Goal: Navigation & Orientation: Find specific page/section

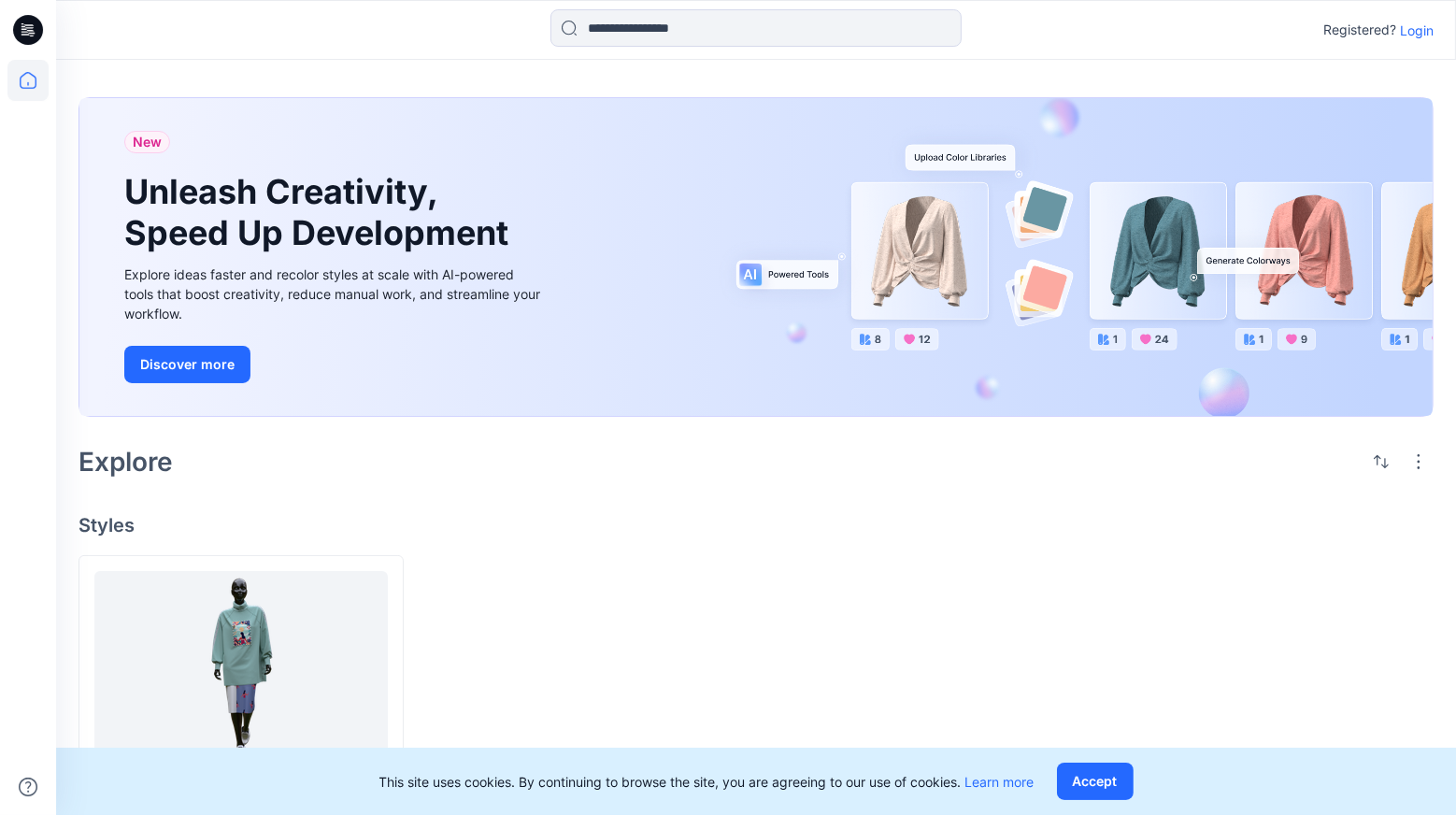
click at [1405, 24] on p "Login" at bounding box center [1416, 30] width 34 height 19
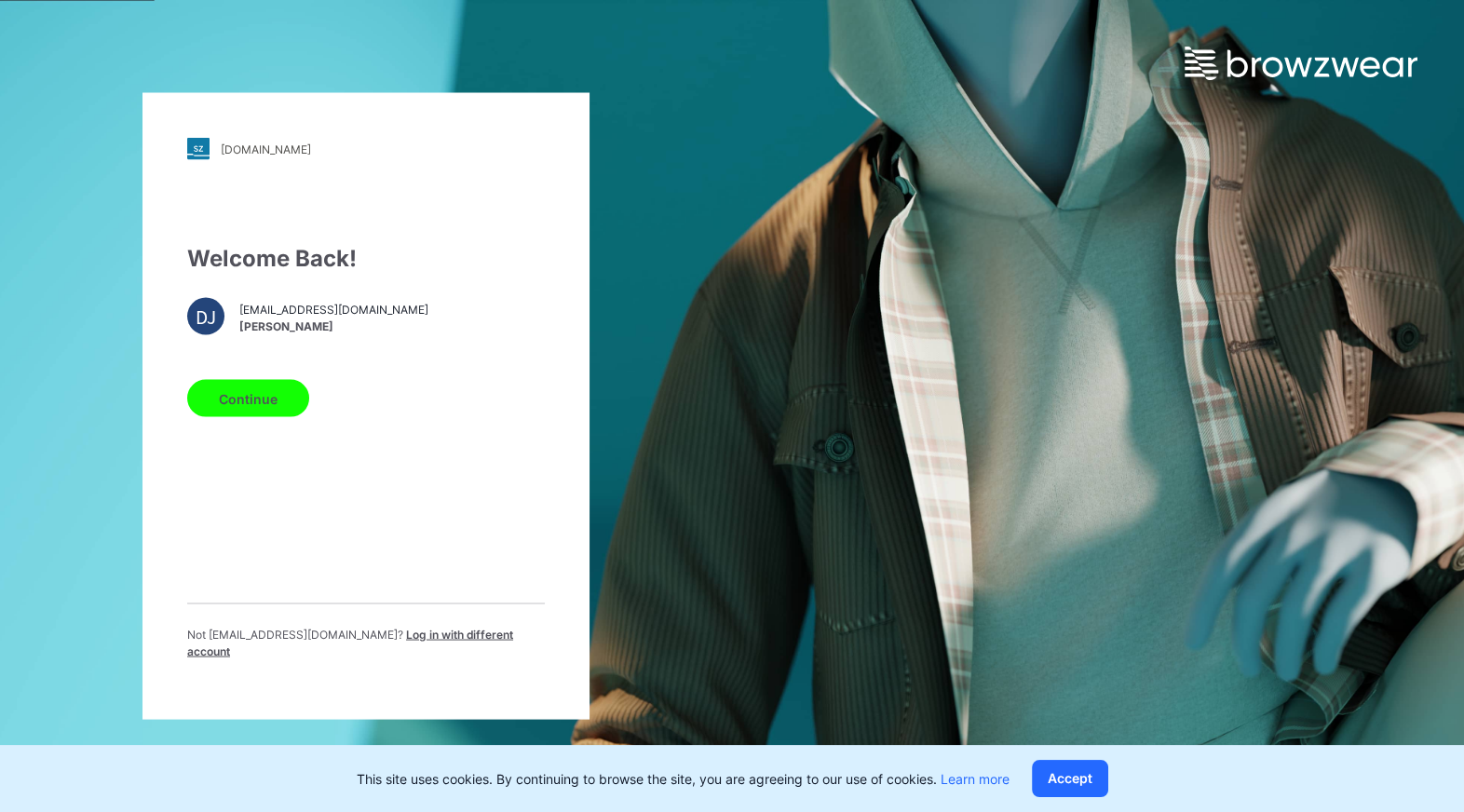
click at [316, 410] on div "Continue" at bounding box center [366, 395] width 357 height 44
click at [274, 413] on button "Continue" at bounding box center [248, 398] width 122 height 38
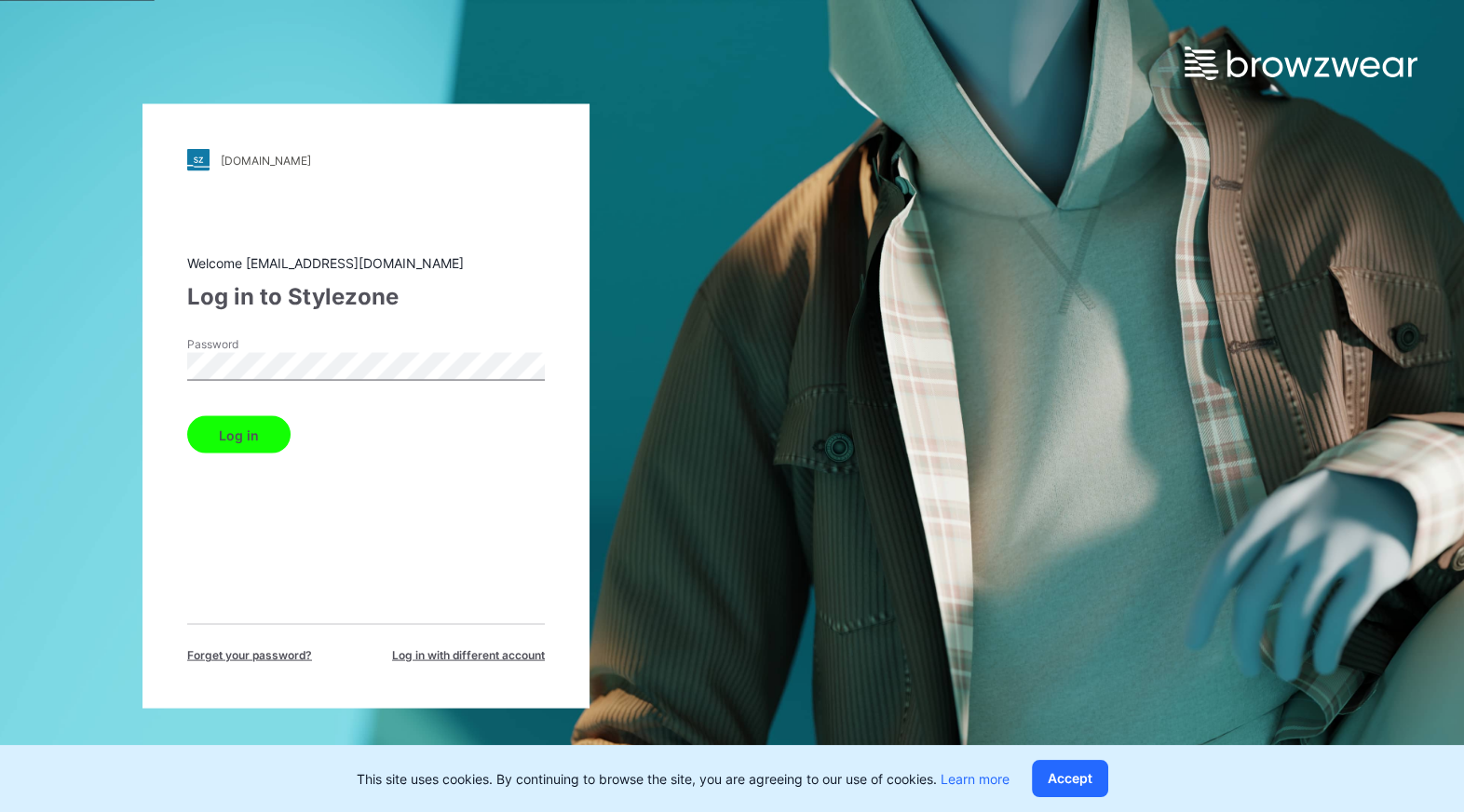
click at [271, 443] on button "Log in" at bounding box center [239, 434] width 103 height 38
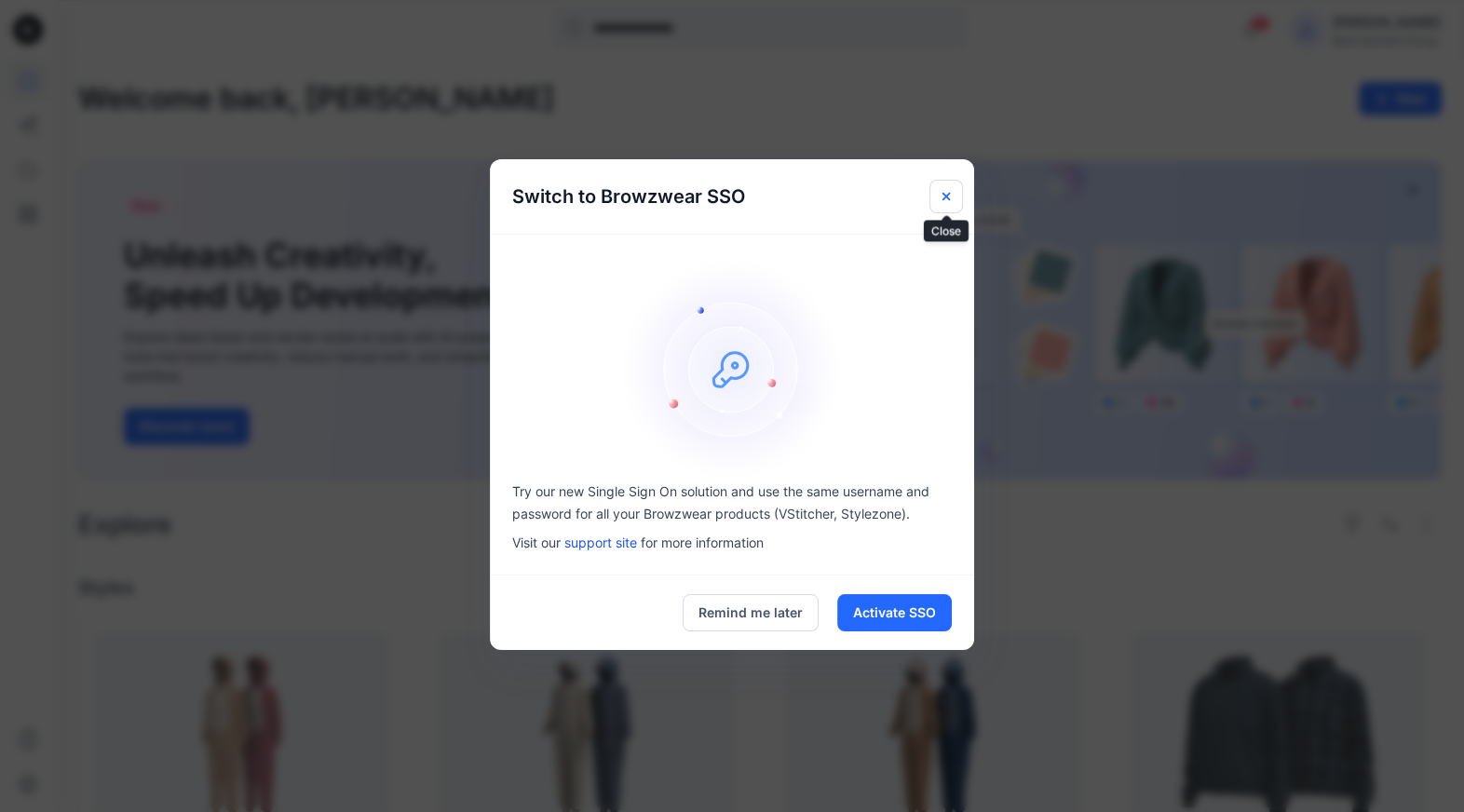
click at [937, 199] on button "Close" at bounding box center [945, 196] width 34 height 34
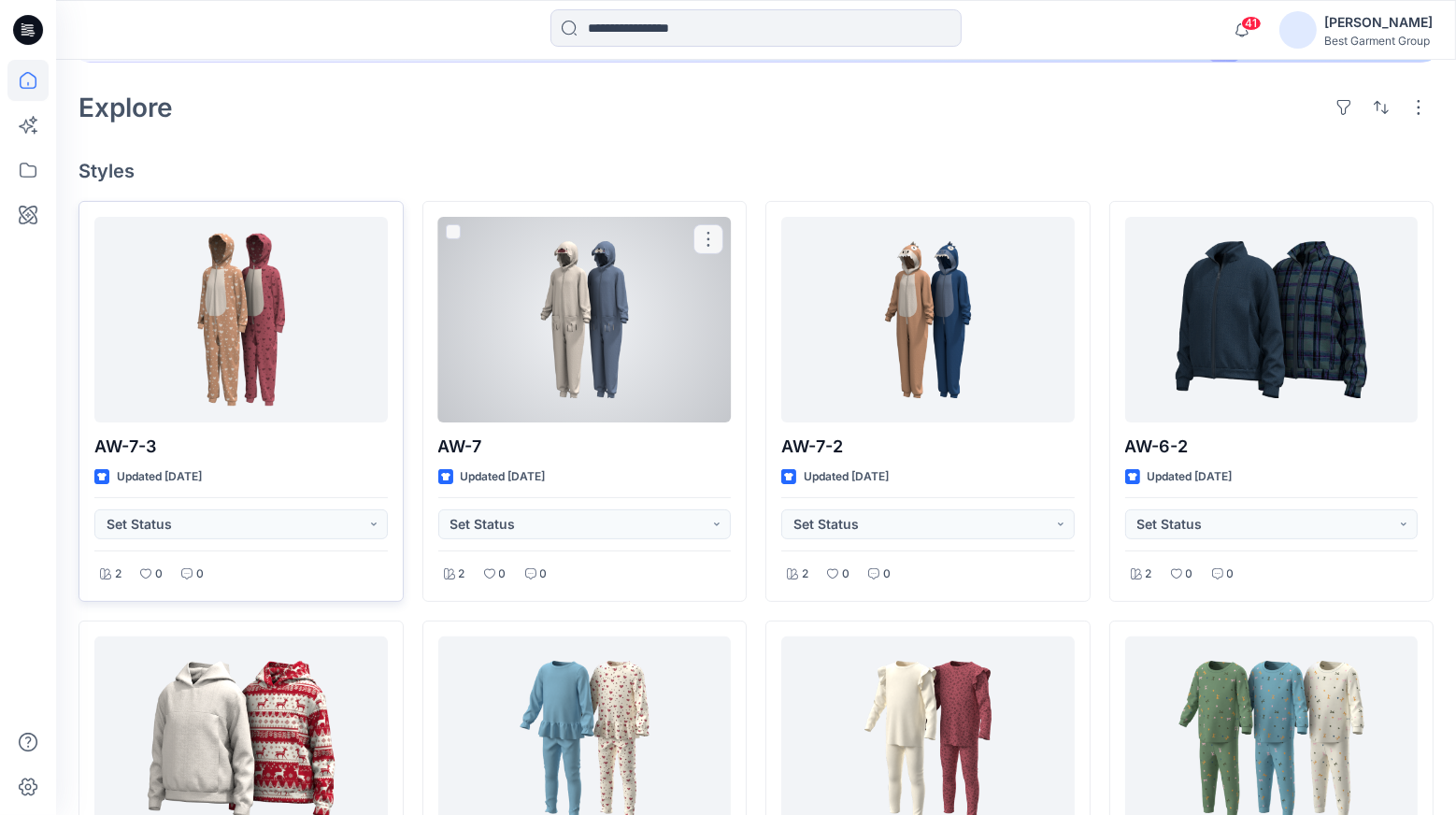
scroll to position [422, 0]
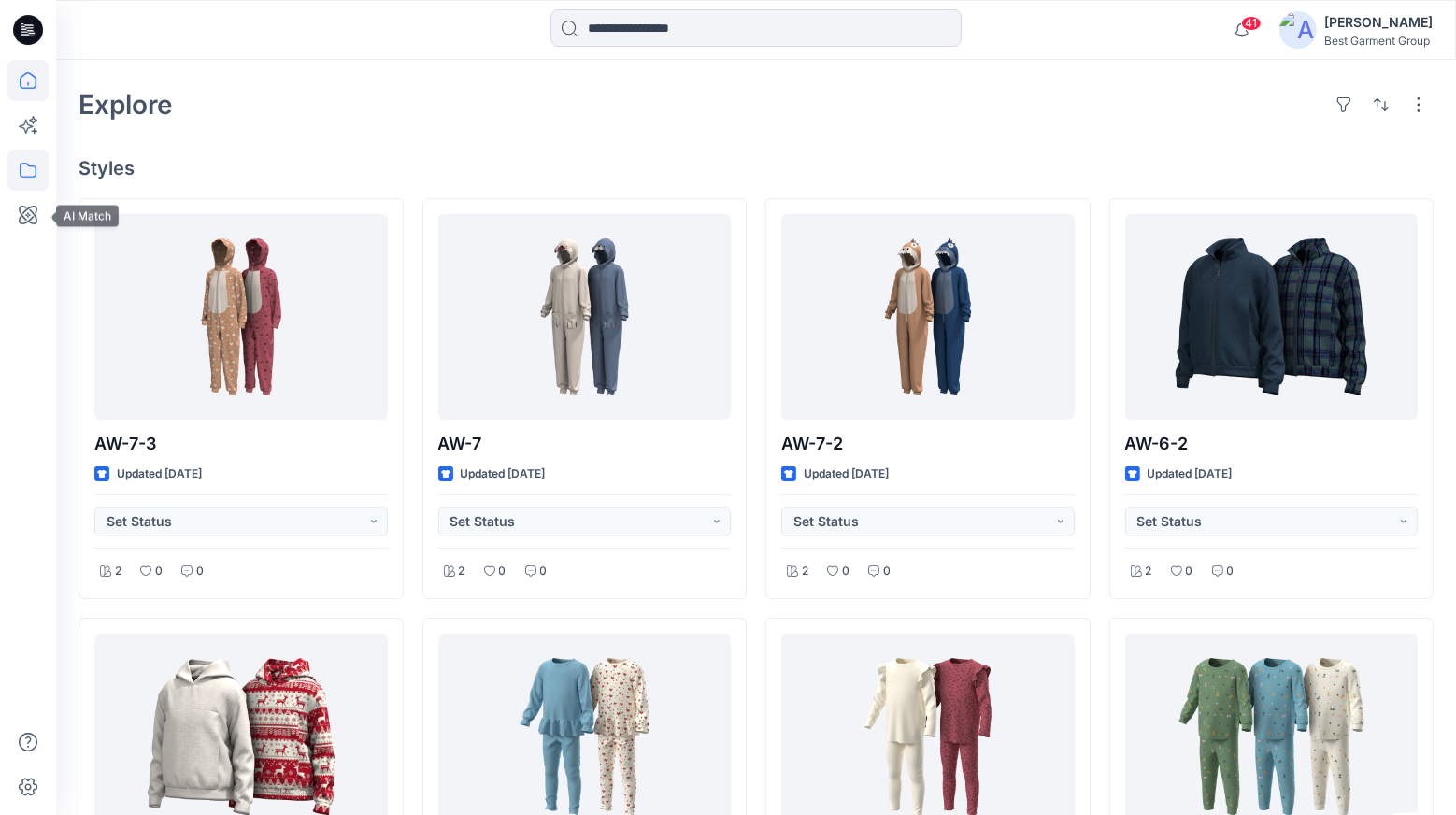
click at [18, 177] on icon at bounding box center [28, 170] width 41 height 41
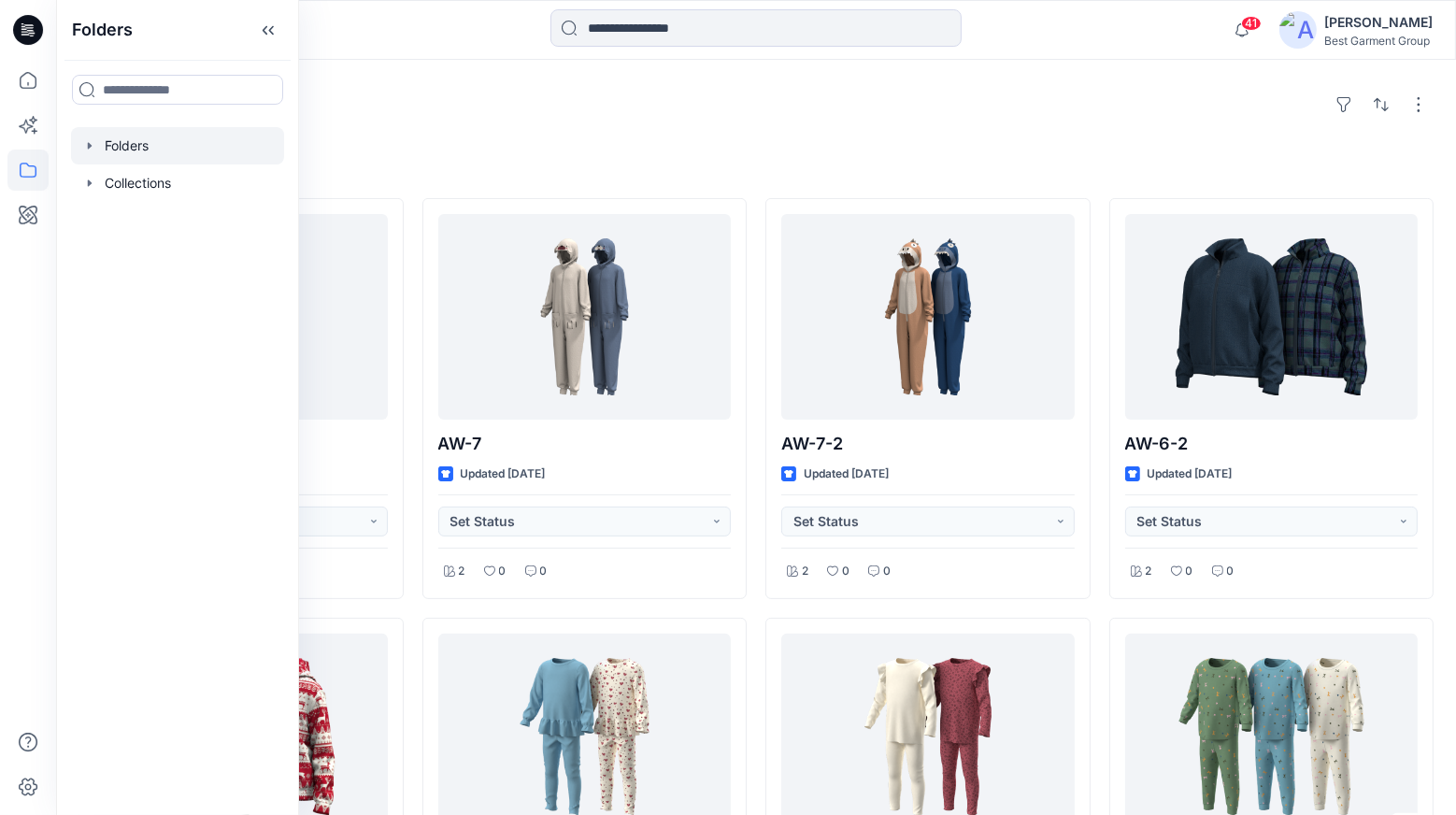
click at [125, 142] on div at bounding box center [177, 145] width 213 height 38
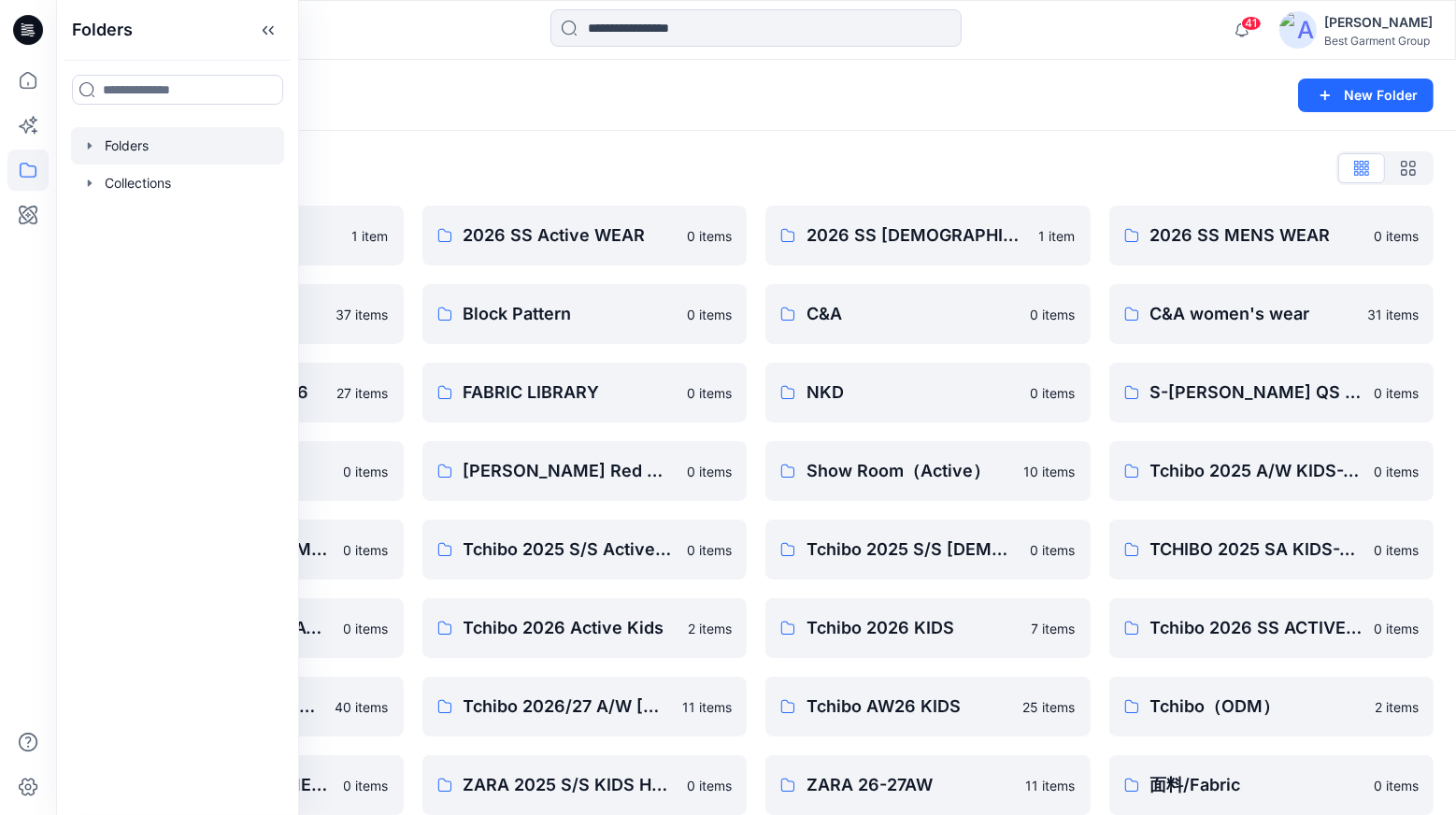
click at [1084, 138] on div "Folders List 2026 Kid （ZARA） 1 item 26Soliver 37 items C&A_Ladieswear_SS26 27 i…" at bounding box center [756, 523] width 1400 height 785
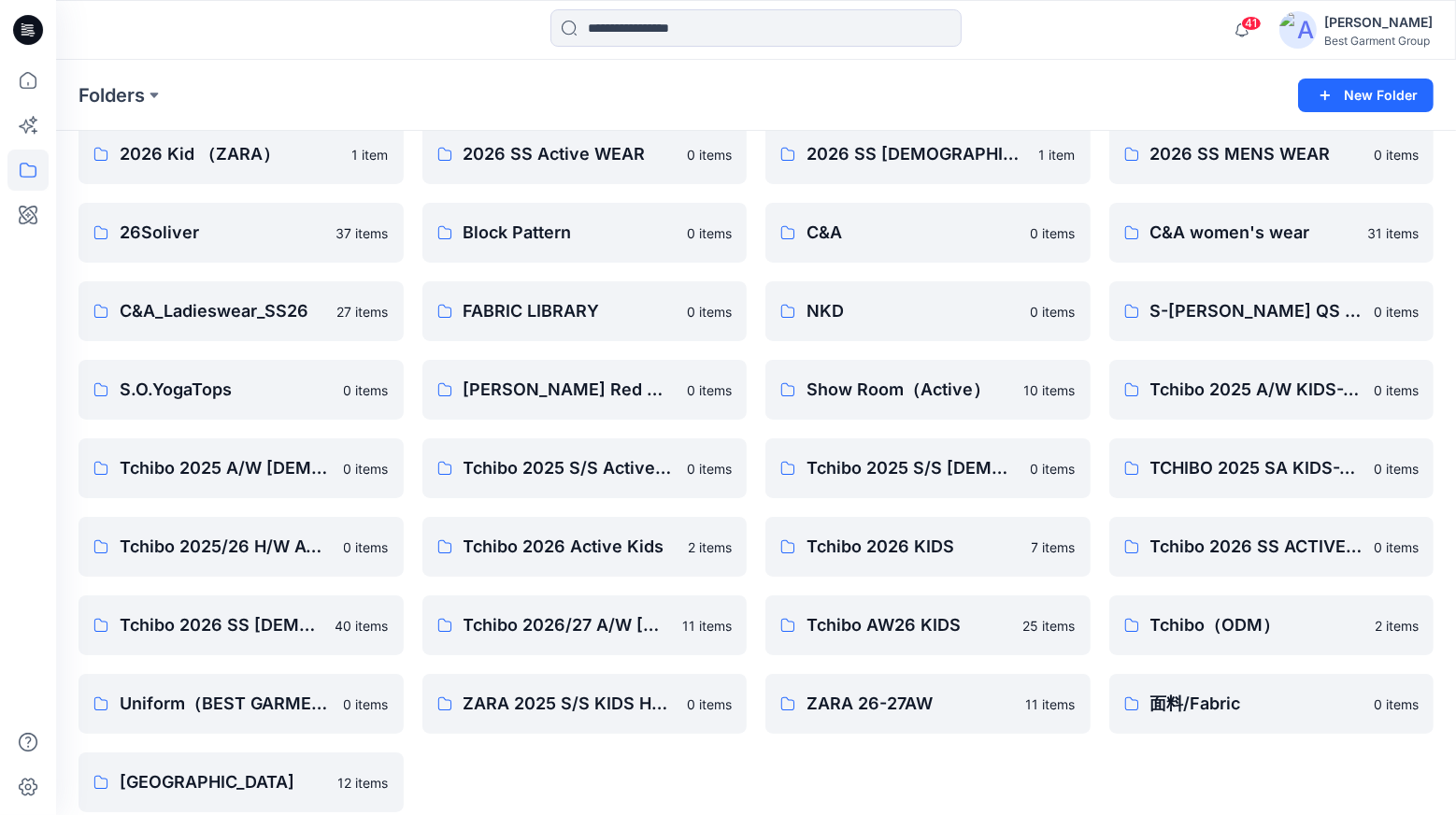
scroll to position [101, 0]
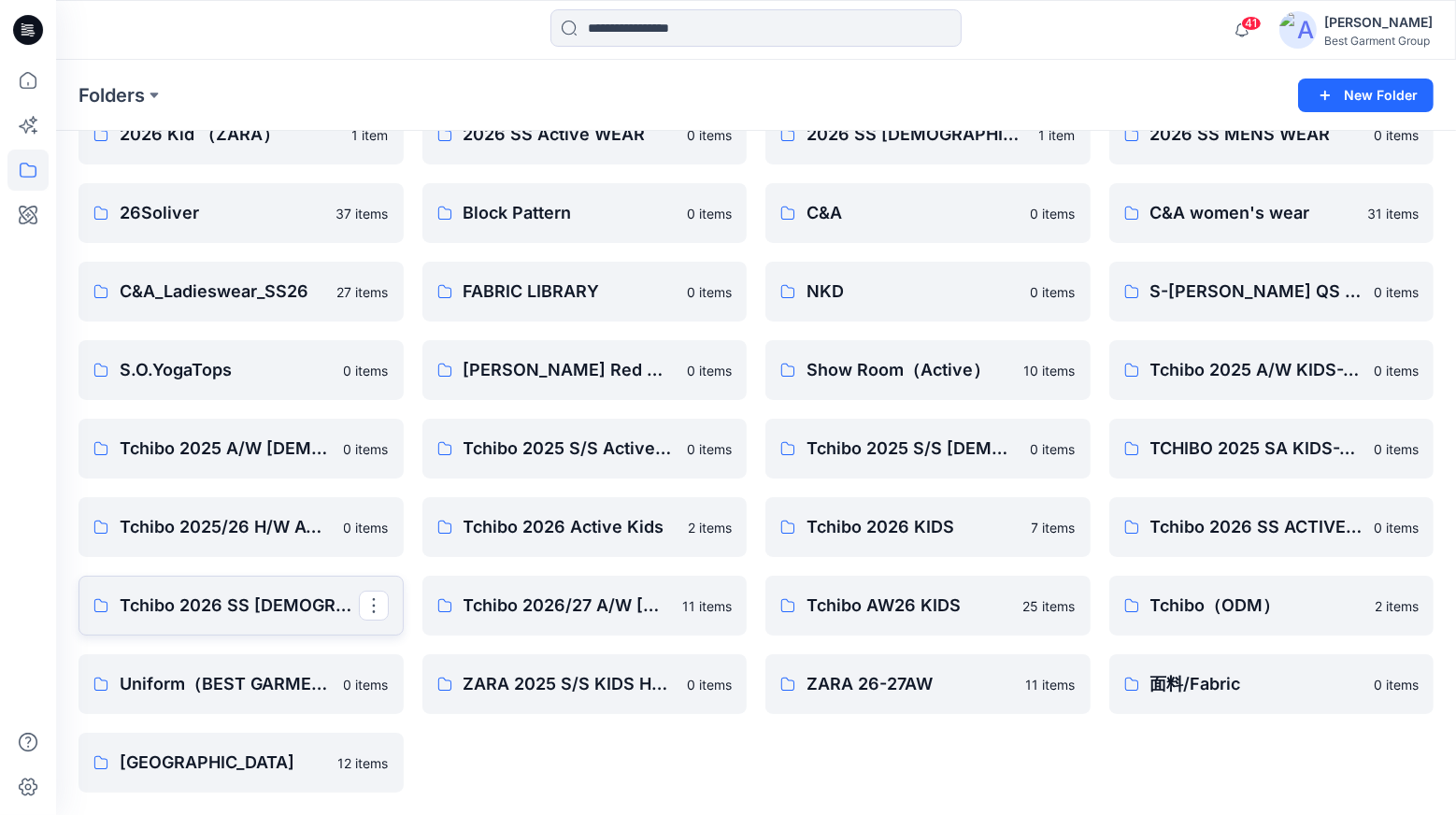
click at [254, 606] on p "Tchibo 2026 SS [DEMOGRAPHIC_DATA]-WEAR" at bounding box center [238, 605] width 239 height 26
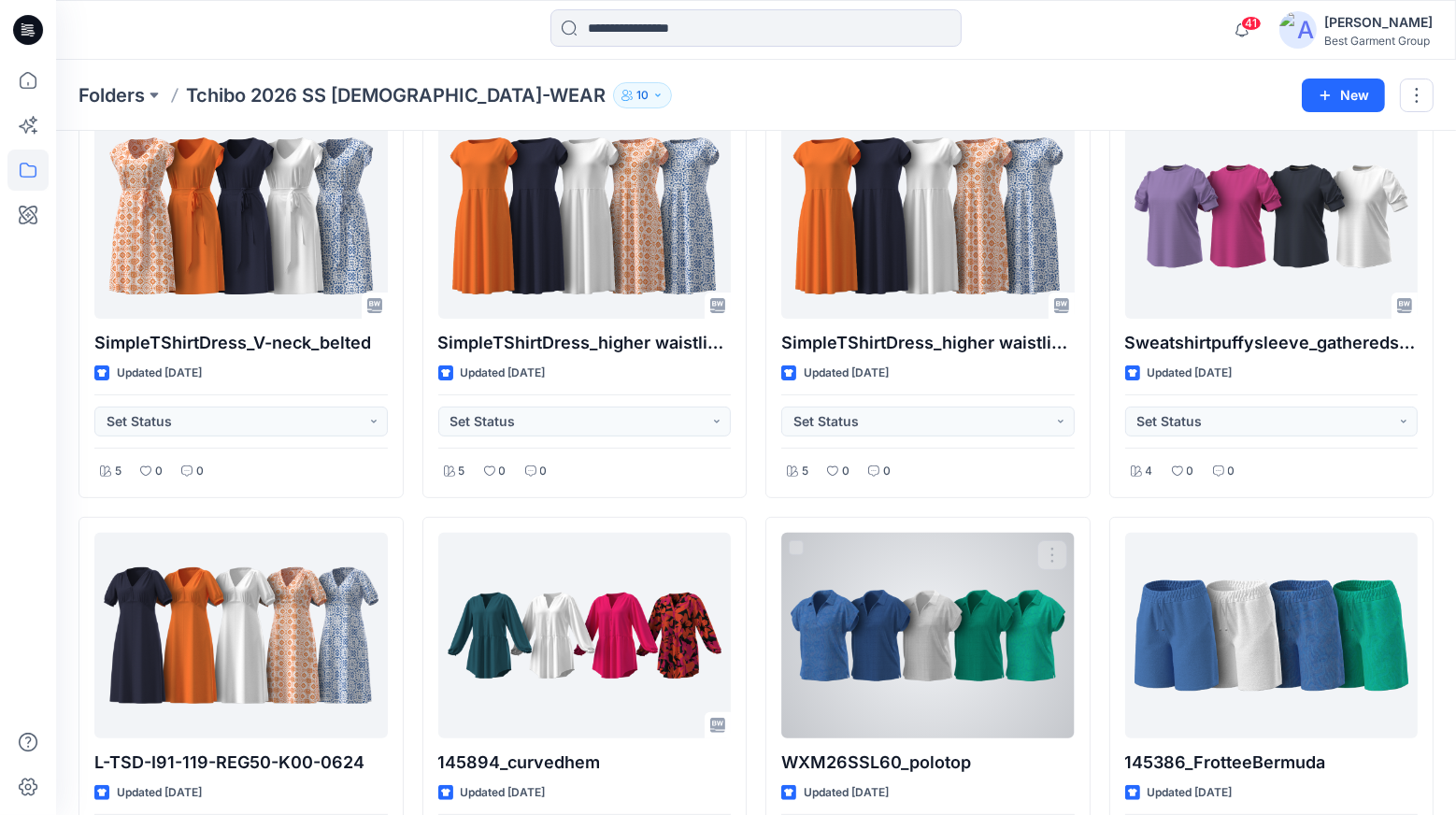
scroll to position [636, 0]
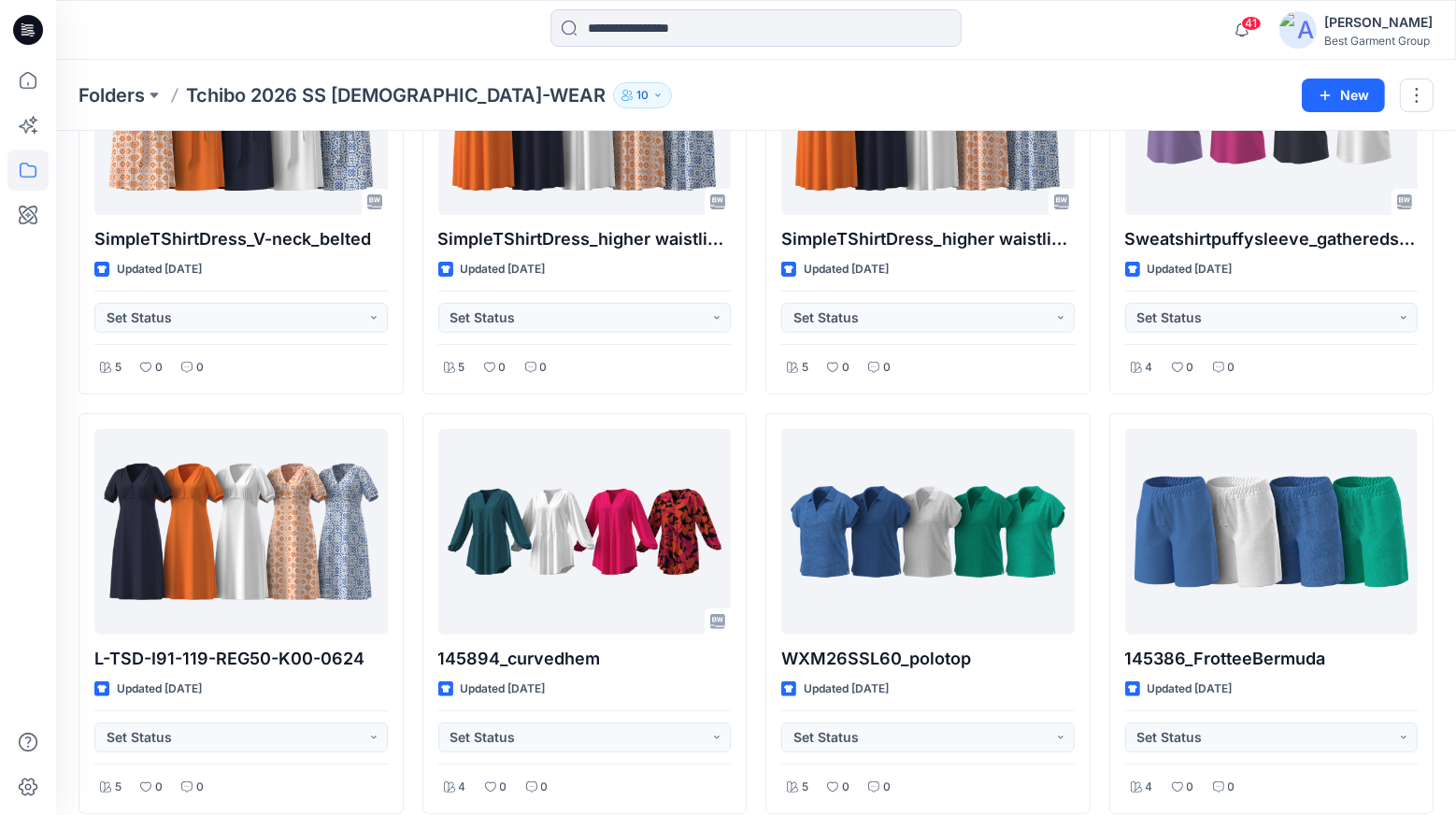
click at [1101, 580] on div "B202502052 Updated [DATE] Set Status 5 0 0 SimpleTShirtDress_V-neck_belted Upda…" at bounding box center [756, 193] width 1355 height 1239
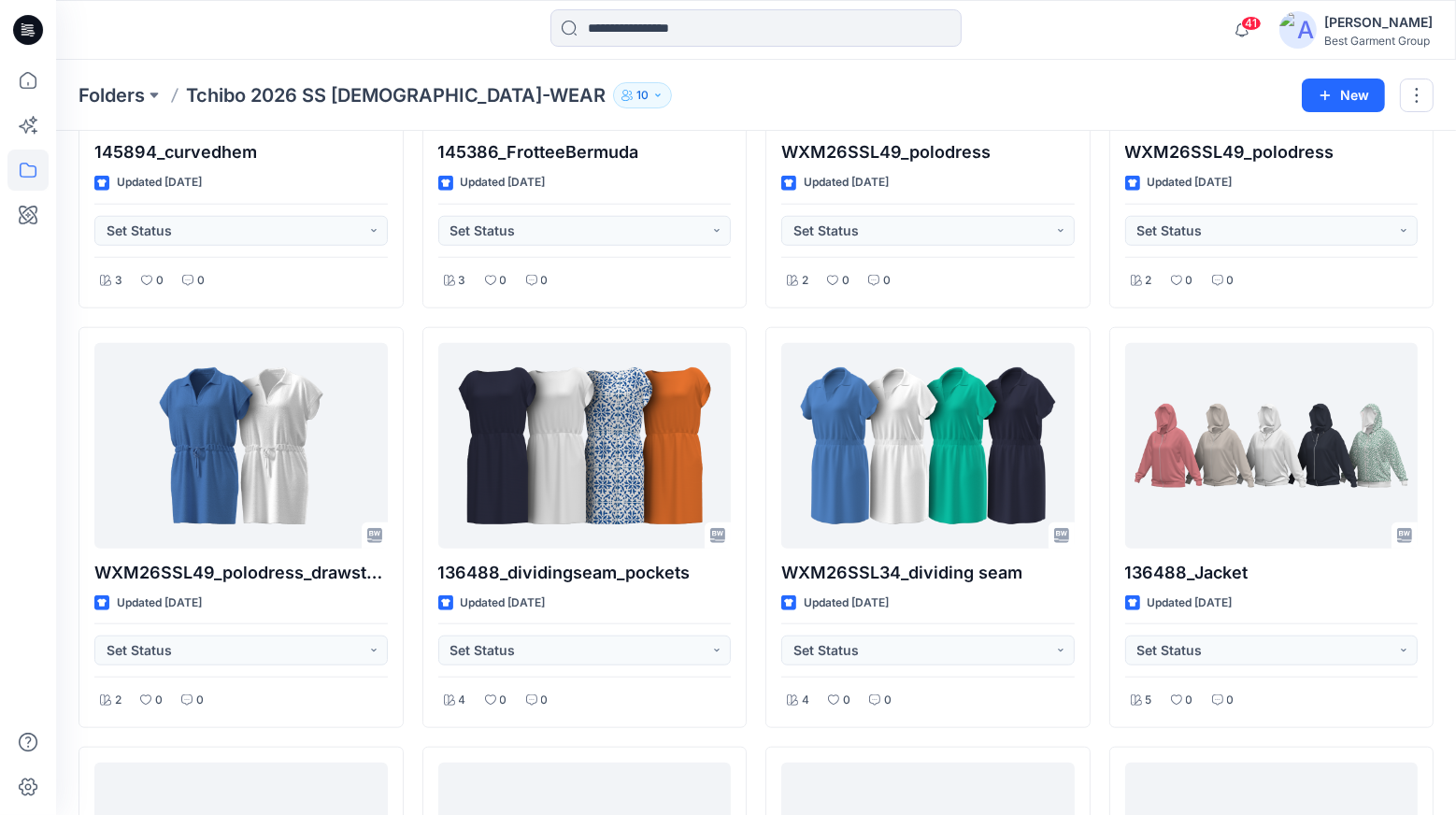
scroll to position [2133, 0]
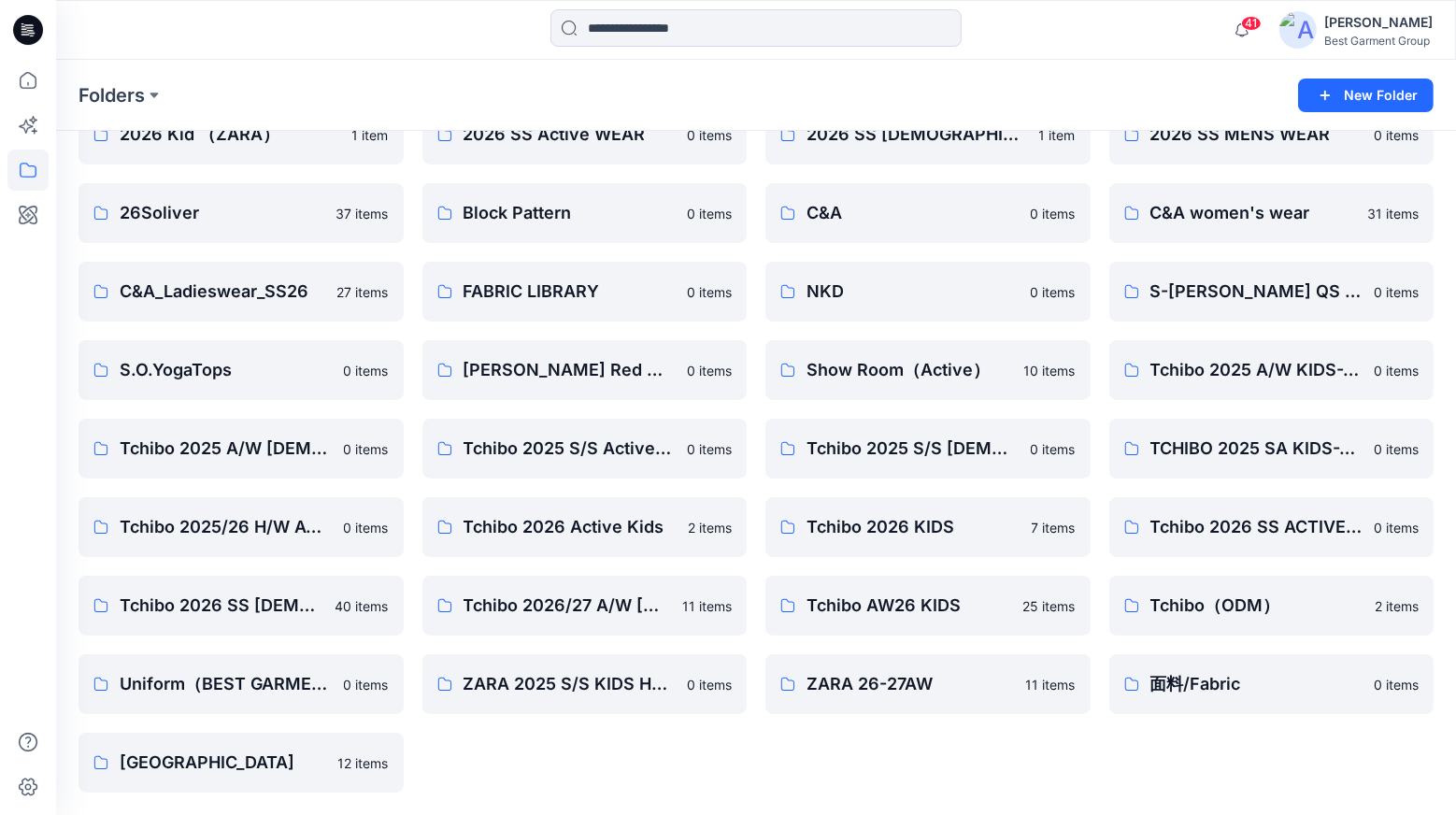
scroll to position [101, 0]
click at [512, 452] on p "Tchibo 2025 S/S Active-Wear" at bounding box center [583, 448] width 239 height 26
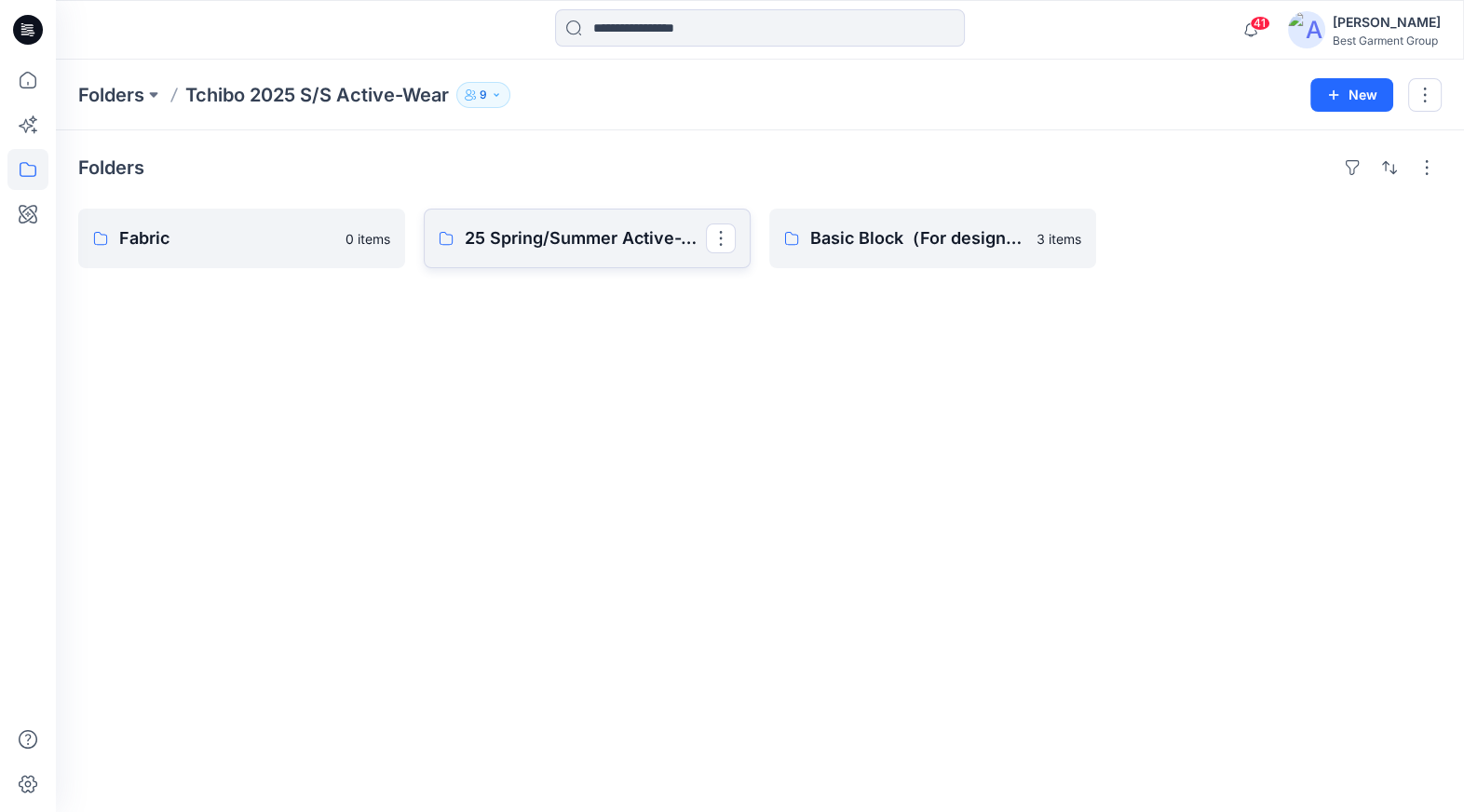
click at [638, 222] on link "25 Spring/Summer Active-Wear Board" at bounding box center [587, 238] width 326 height 60
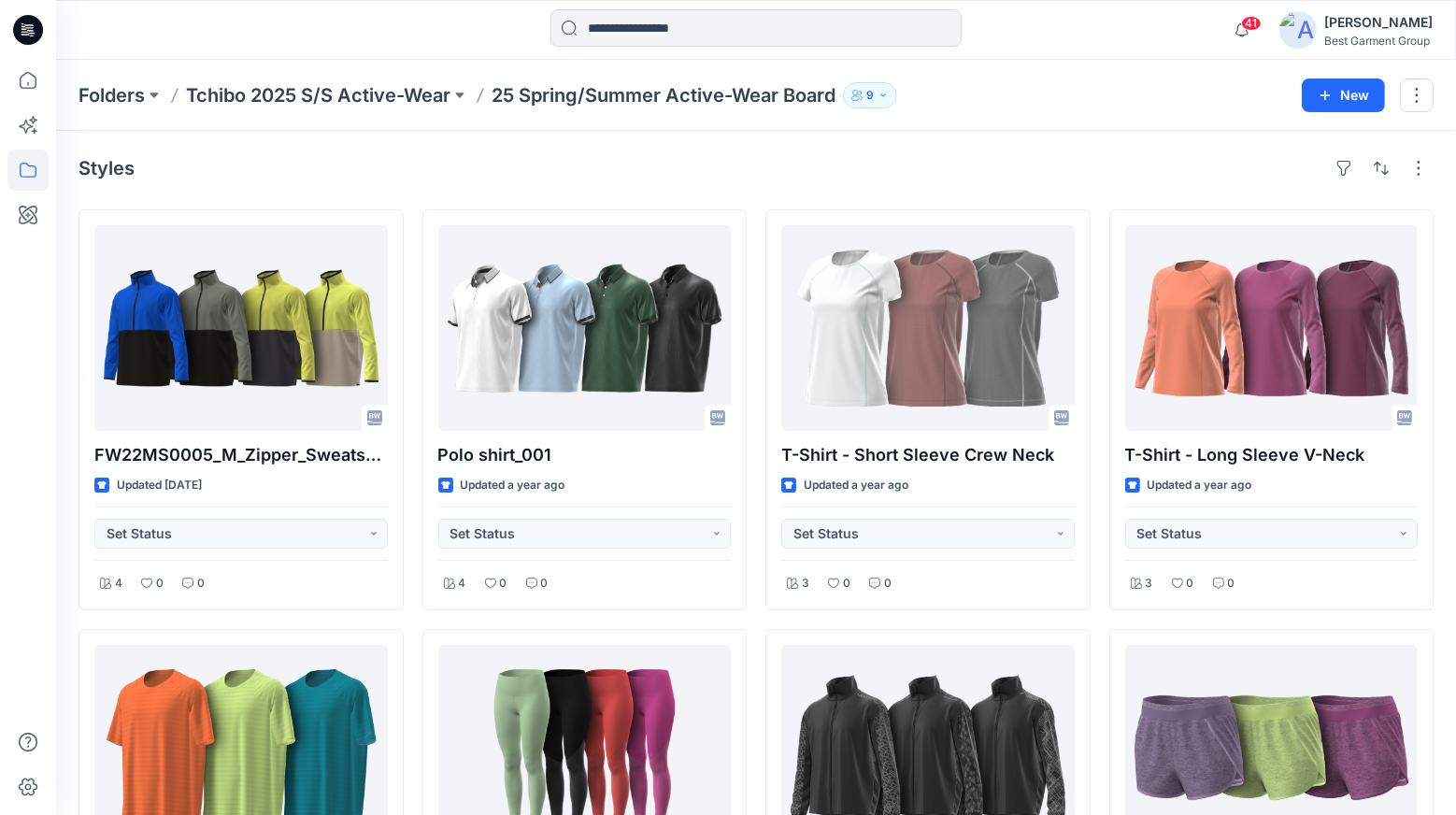
click at [762, 580] on div "FW22MS0005_M_Zipper_Sweatshirt_Standing_Collar_Nongraded Updated [DATE] Set Sta…" at bounding box center [756, 829] width 1355 height 1239
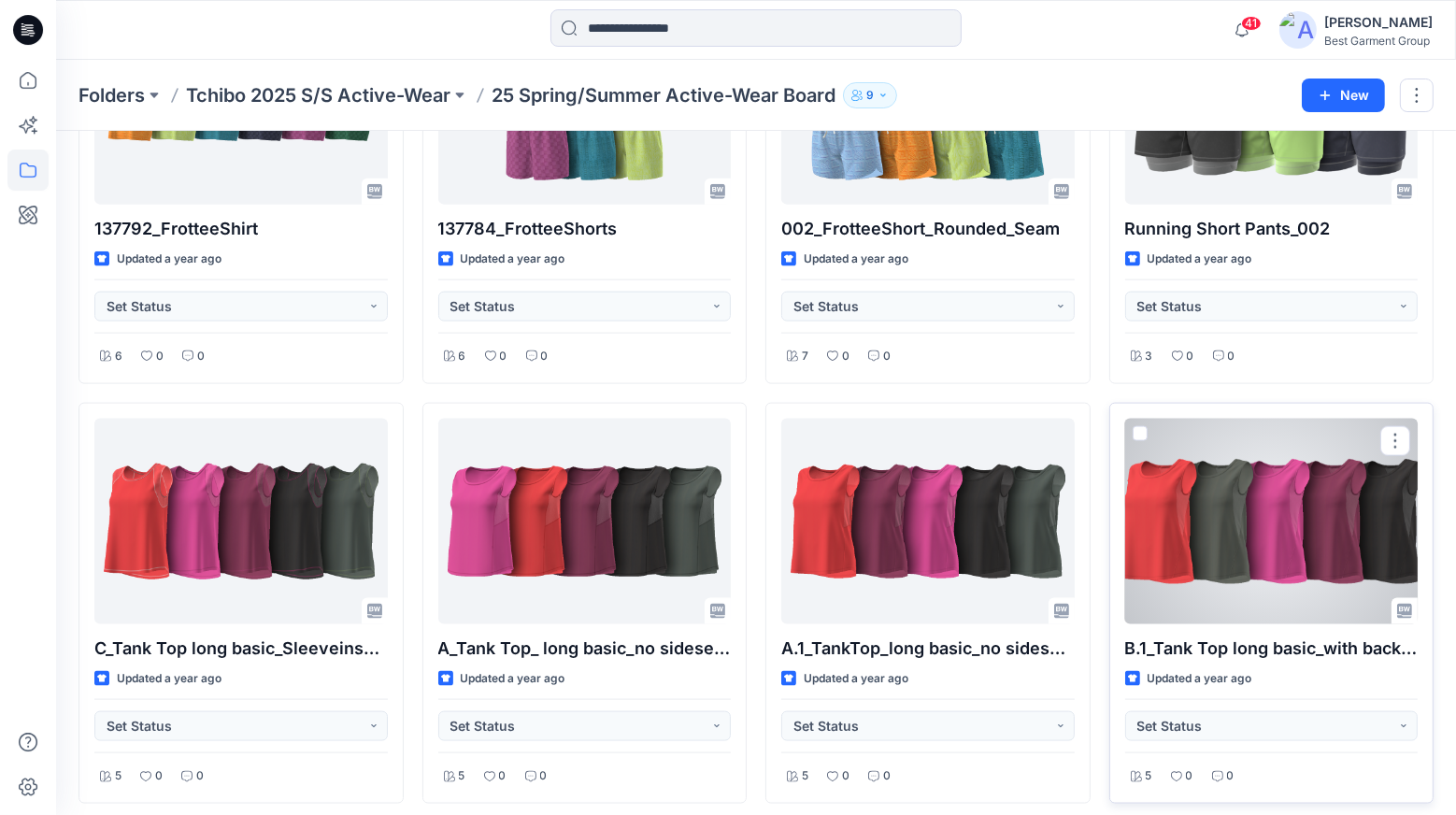
scroll to position [2746, 0]
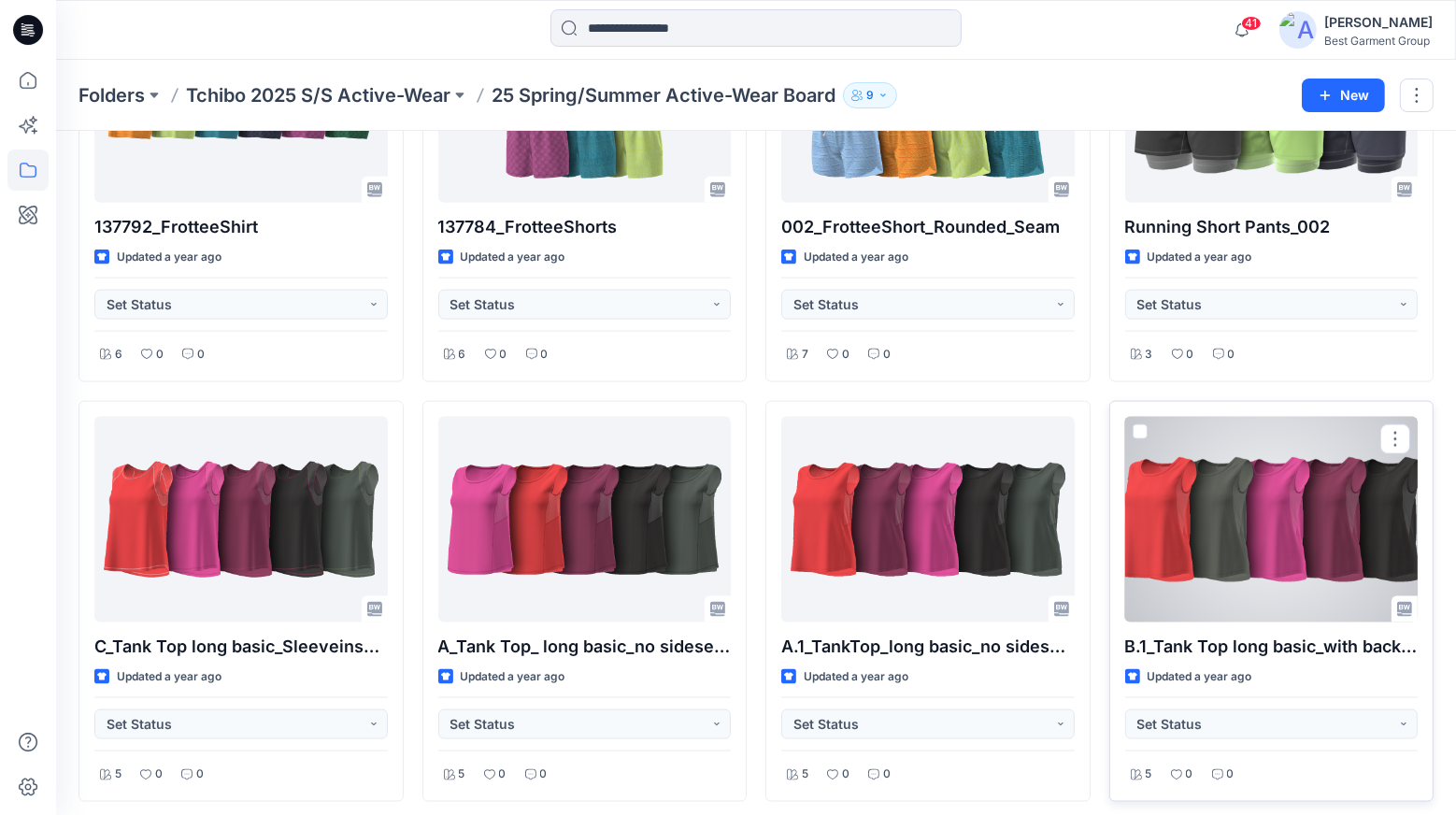
click at [1234, 519] on div at bounding box center [1272, 519] width 294 height 205
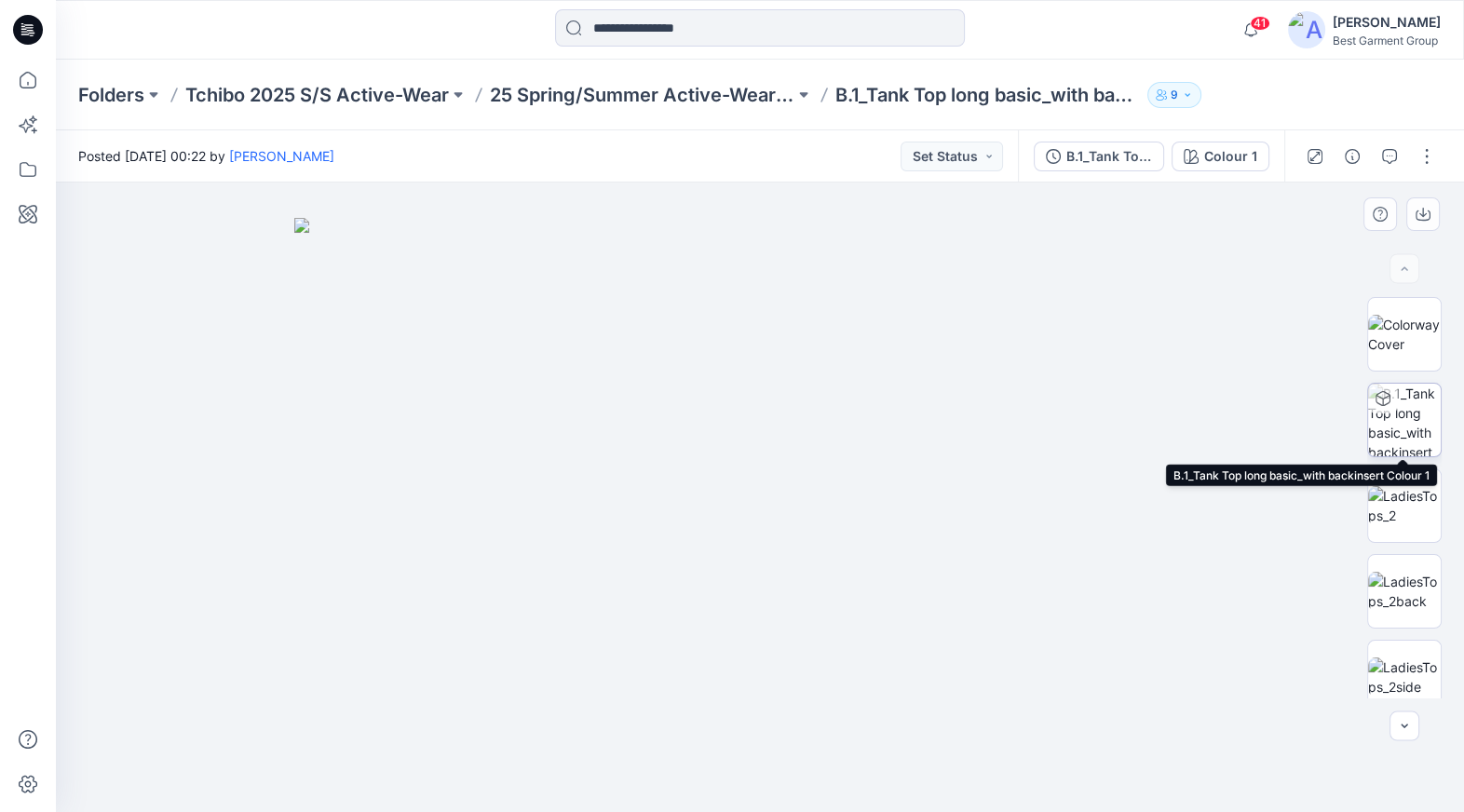
click at [1393, 443] on img at bounding box center [1403, 419] width 72 height 72
